Goal: Information Seeking & Learning: Learn about a topic

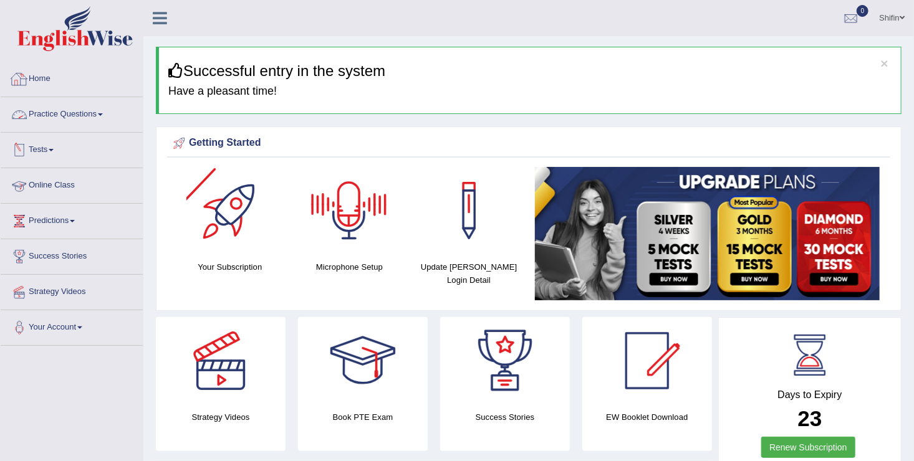
click at [75, 116] on link "Practice Questions" at bounding box center [72, 112] width 142 height 31
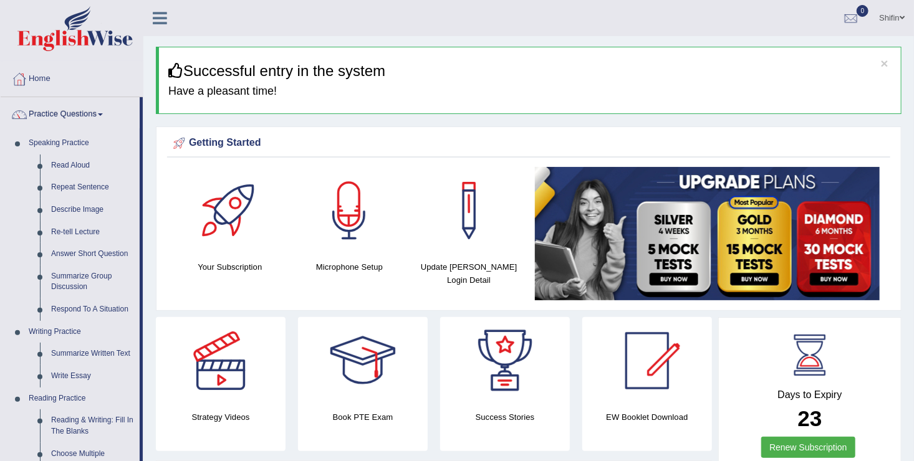
drag, startPoint x: 143, startPoint y: 212, endPoint x: 141, endPoint y: 262, distance: 49.9
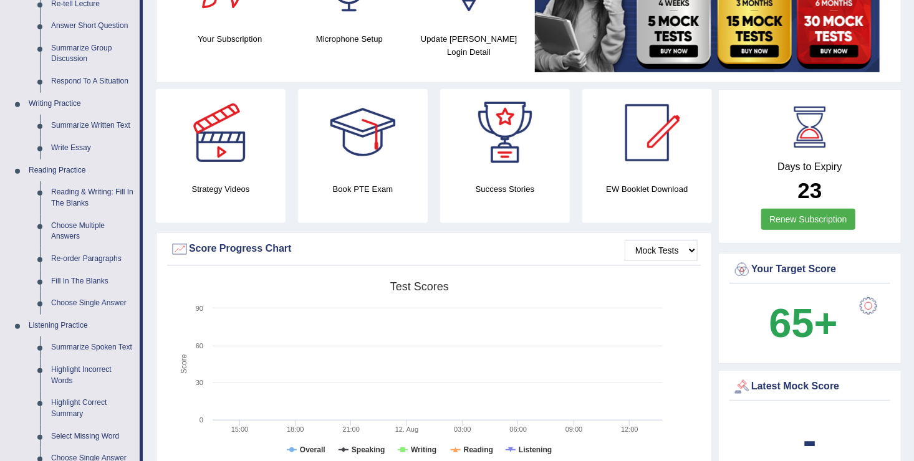
scroll to position [224, 0]
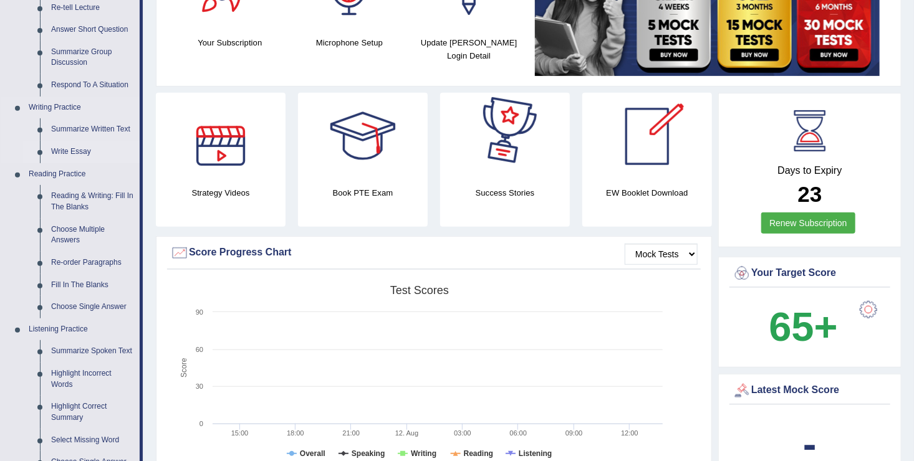
click at [75, 151] on link "Write Essay" at bounding box center [92, 152] width 94 height 22
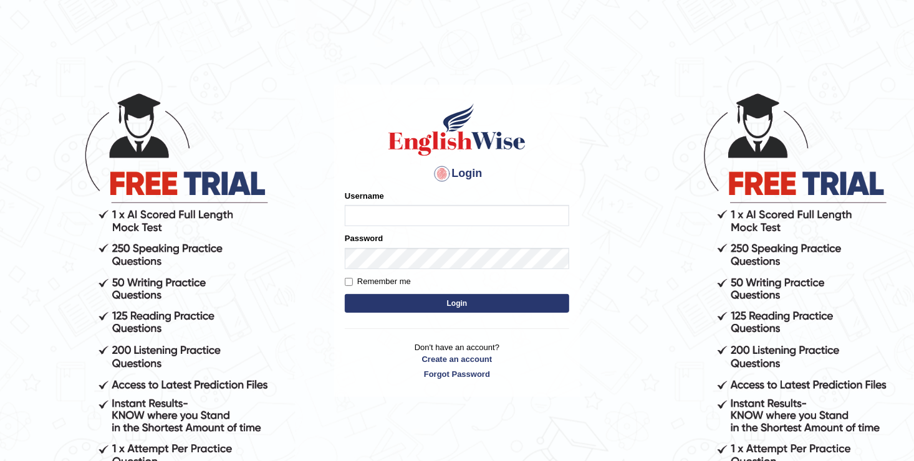
type input "Shifin3901"
click at [484, 300] on button "Login" at bounding box center [457, 303] width 224 height 19
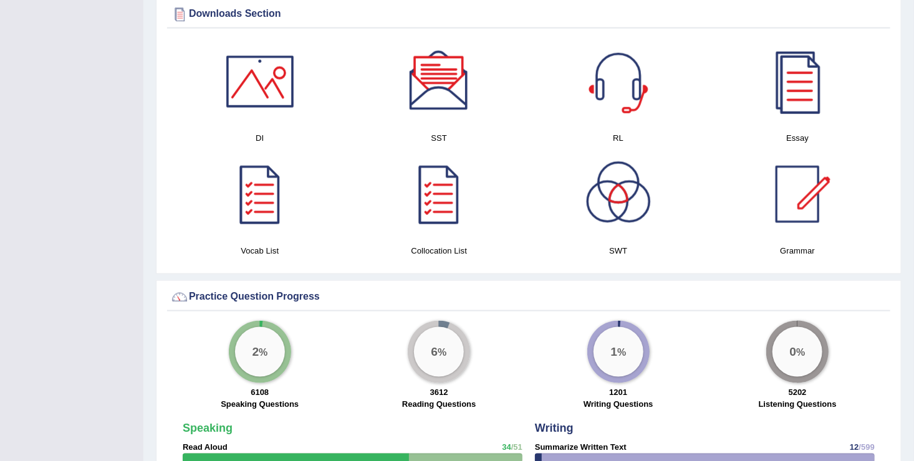
scroll to position [596, 0]
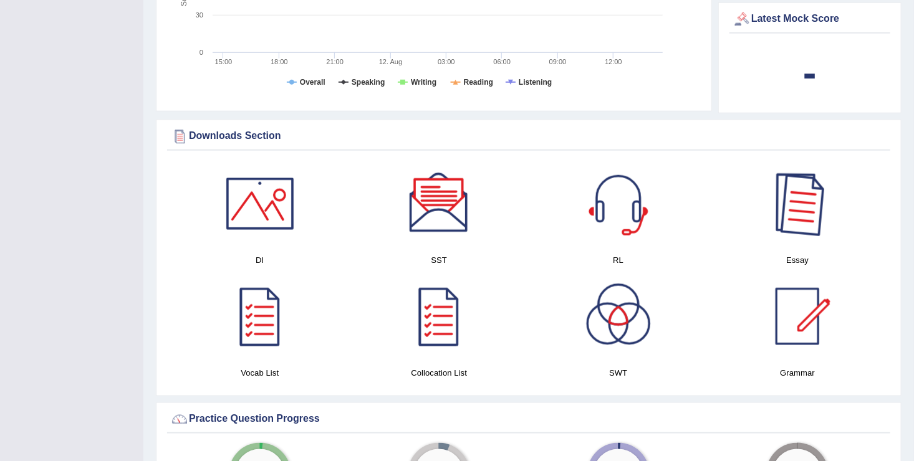
drag, startPoint x: 792, startPoint y: 201, endPoint x: 792, endPoint y: 209, distance: 7.5
click at [792, 201] on div at bounding box center [796, 203] width 87 height 87
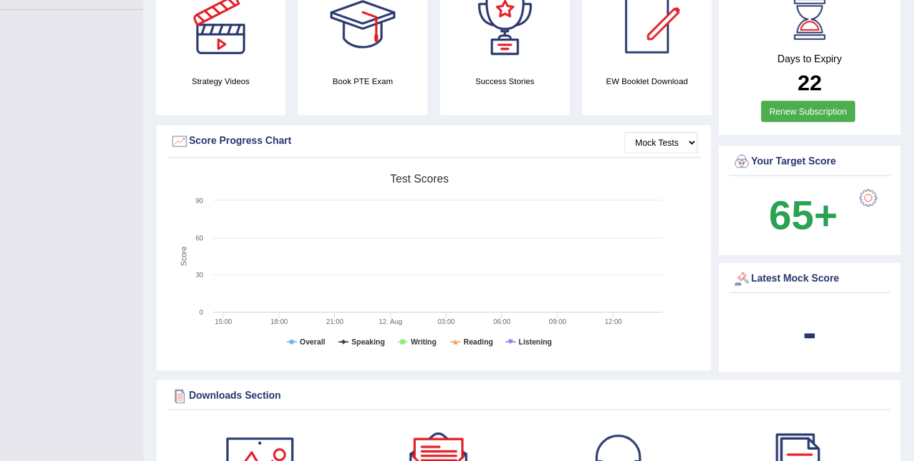
scroll to position [0, 0]
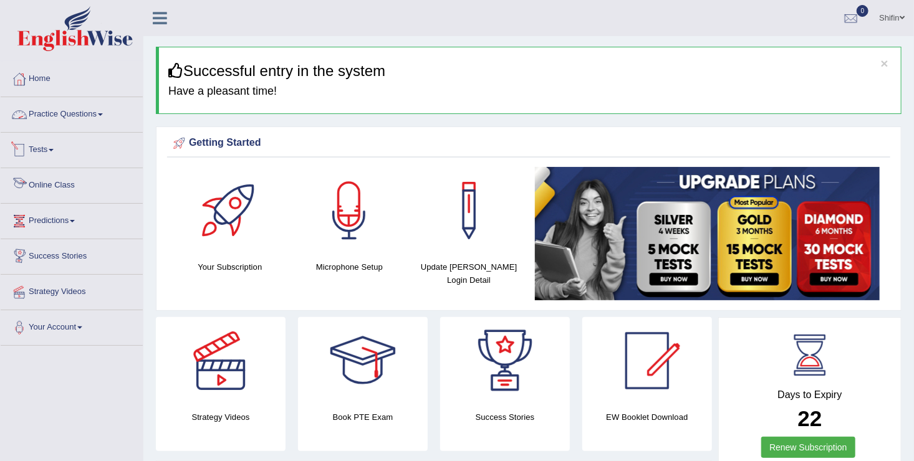
click at [96, 122] on link "Practice Questions" at bounding box center [72, 112] width 142 height 31
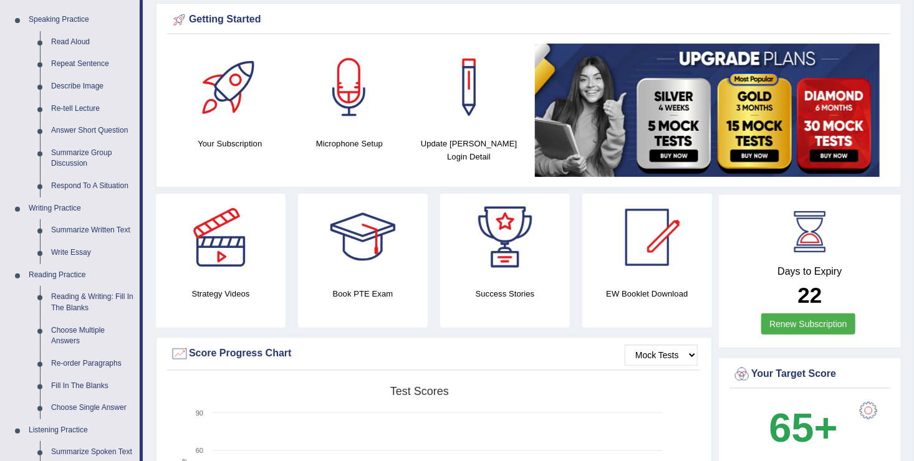
scroll to position [218, 0]
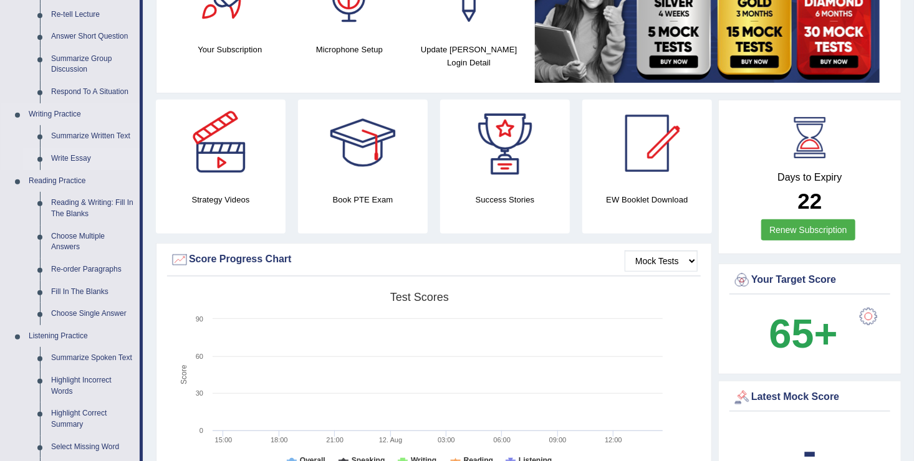
click at [70, 156] on link "Write Essay" at bounding box center [92, 159] width 94 height 22
